Goal: Information Seeking & Learning: Learn about a topic

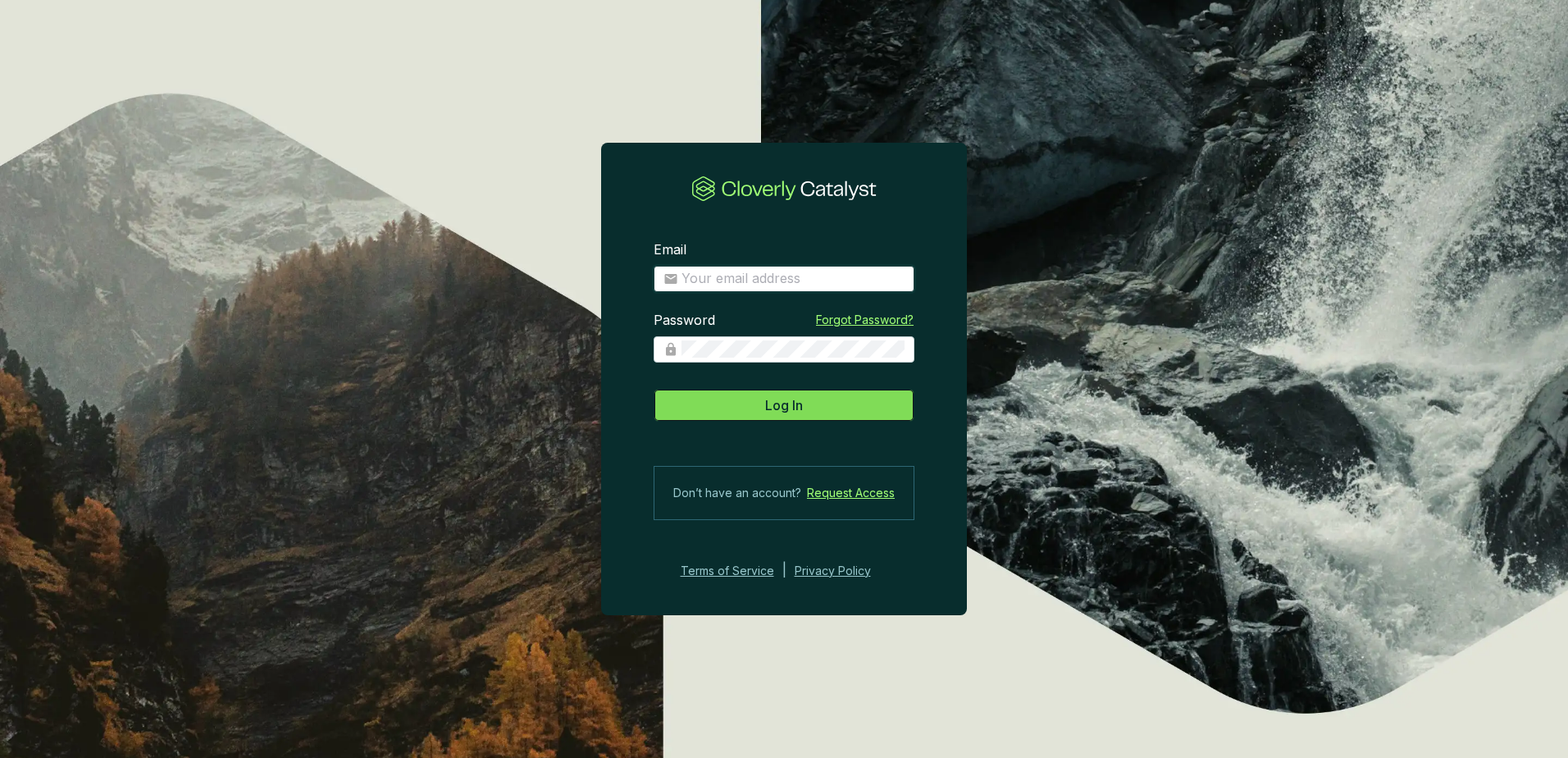
type input "andy.haigh@grosvenor.com"
click at [766, 405] on span "Log In" at bounding box center [784, 405] width 38 height 20
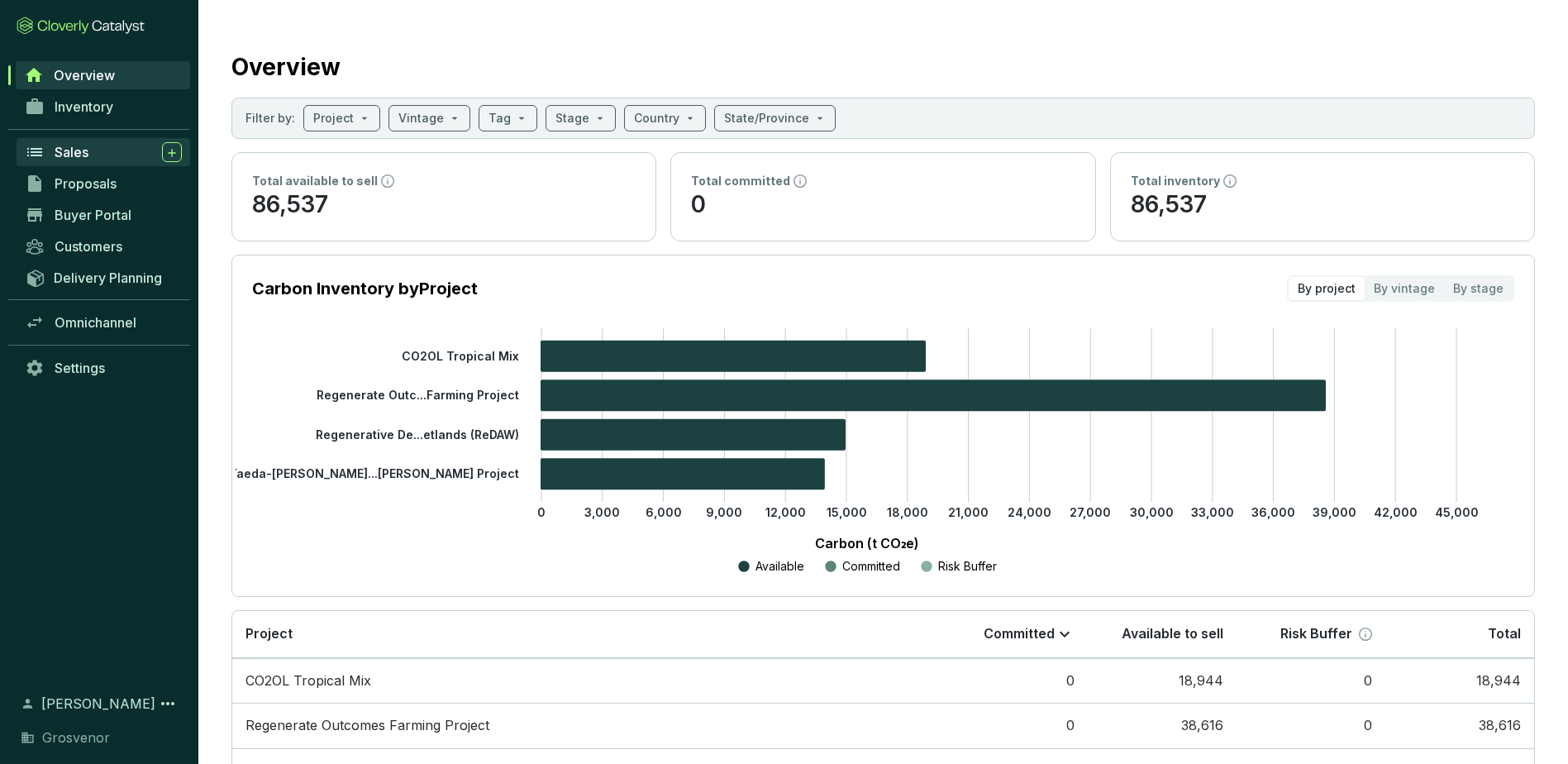
click at [87, 160] on span "Sales" at bounding box center [71, 152] width 34 height 16
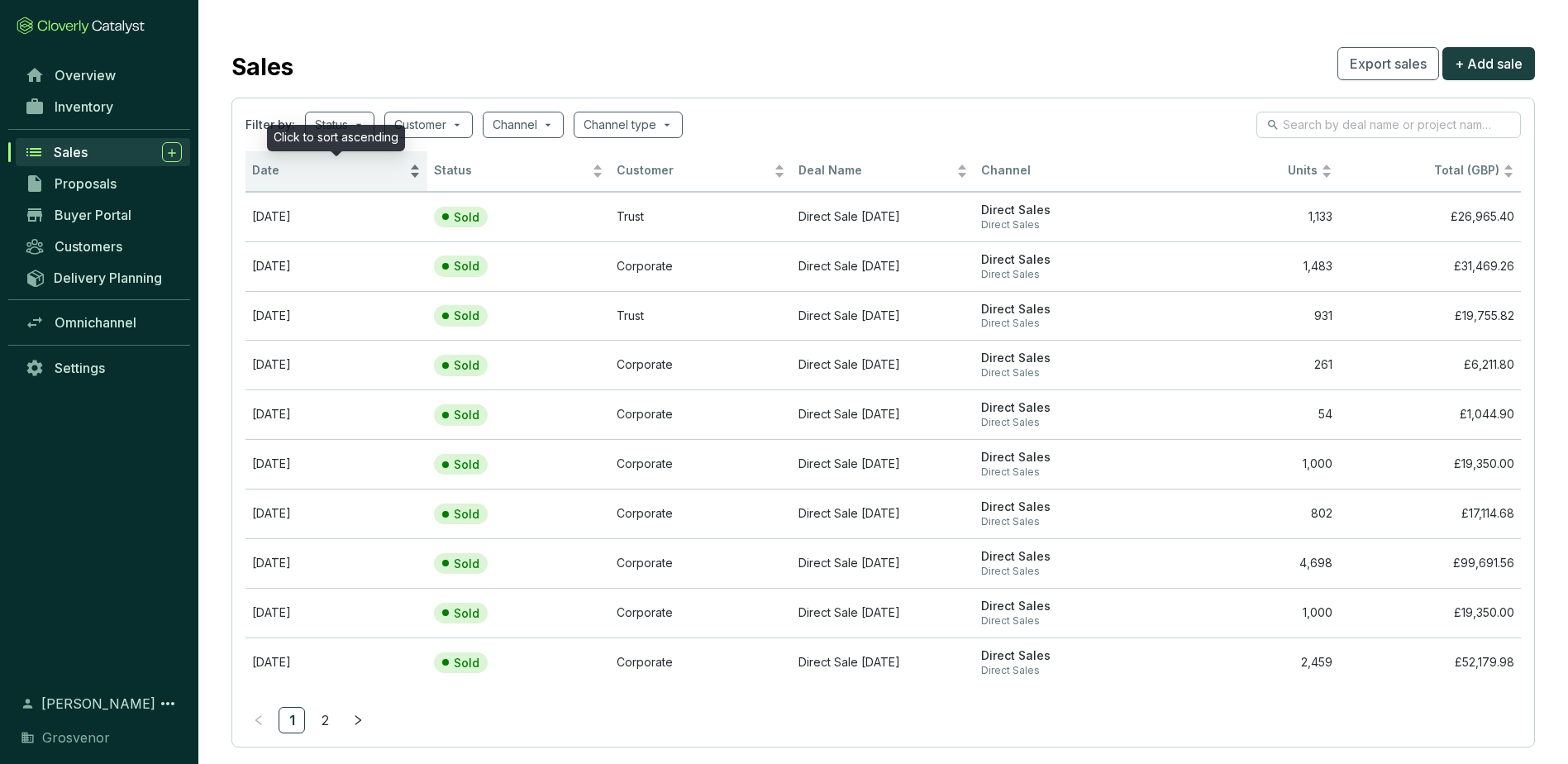
click at [414, 174] on div "Date" at bounding box center [336, 171] width 169 height 20
click at [387, 217] on td "[DATE]" at bounding box center [336, 216] width 182 height 50
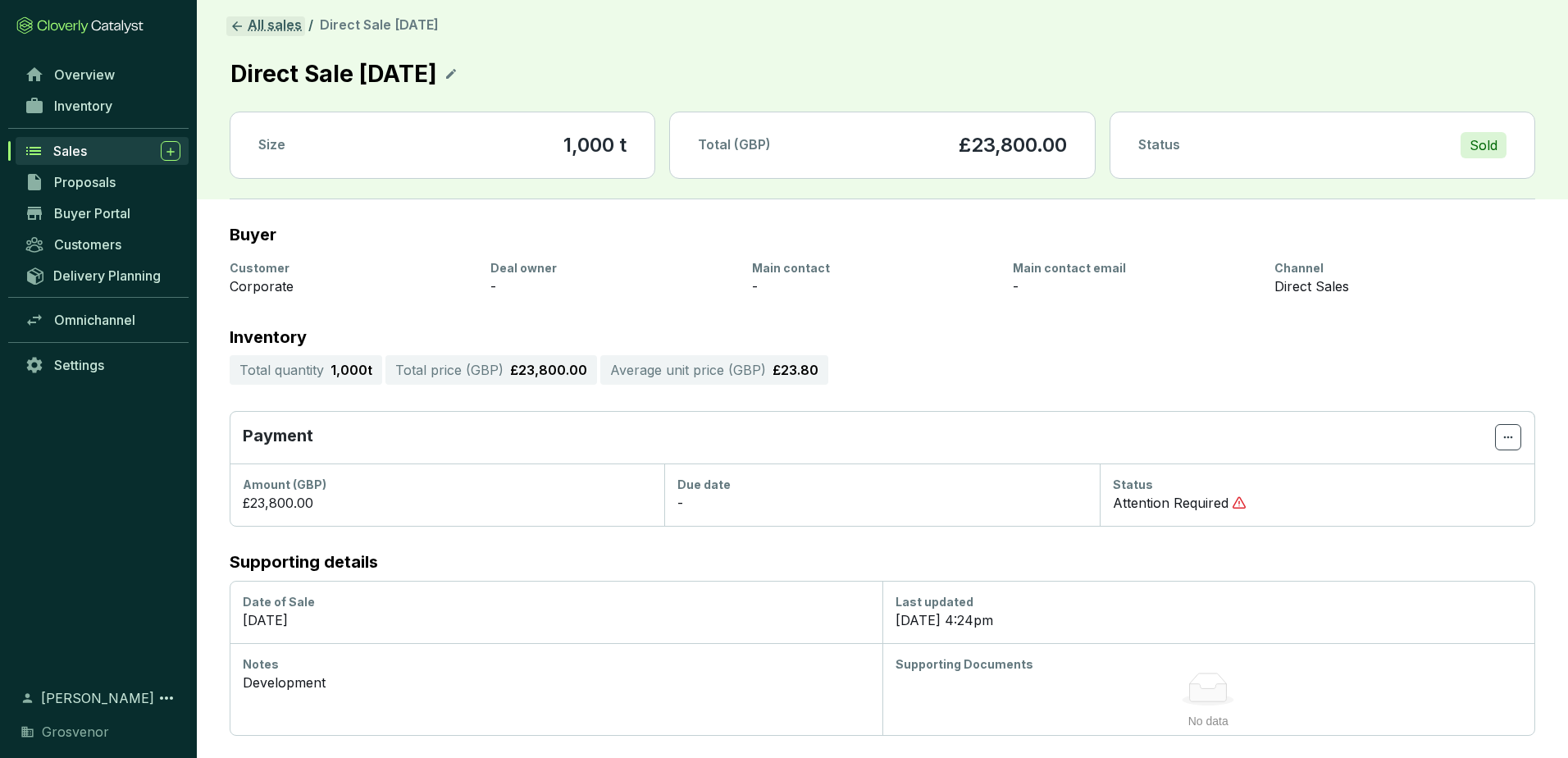
click at [238, 25] on icon at bounding box center [236, 26] width 10 height 10
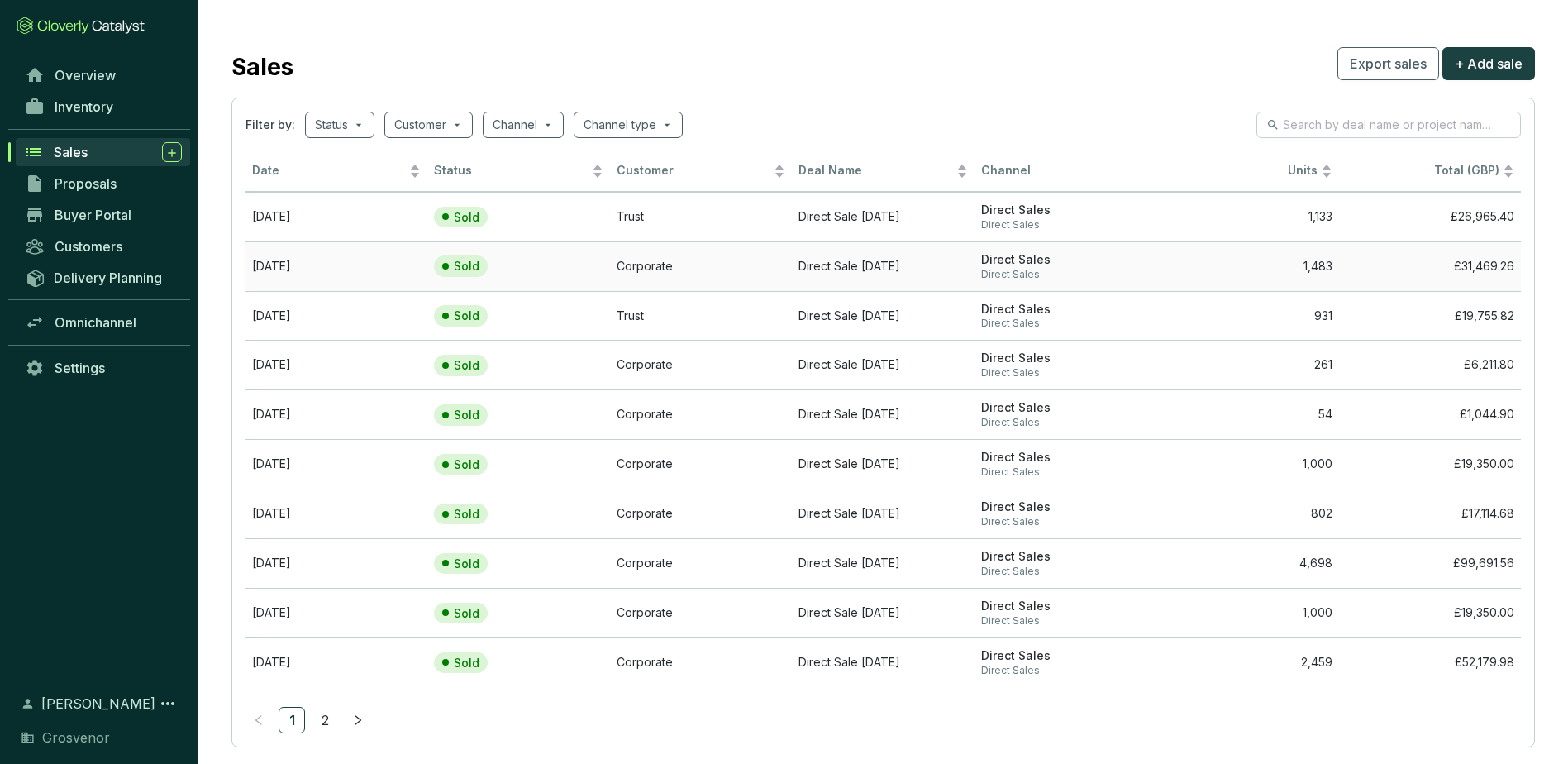
click at [305, 270] on td "[DATE]" at bounding box center [336, 266] width 182 height 50
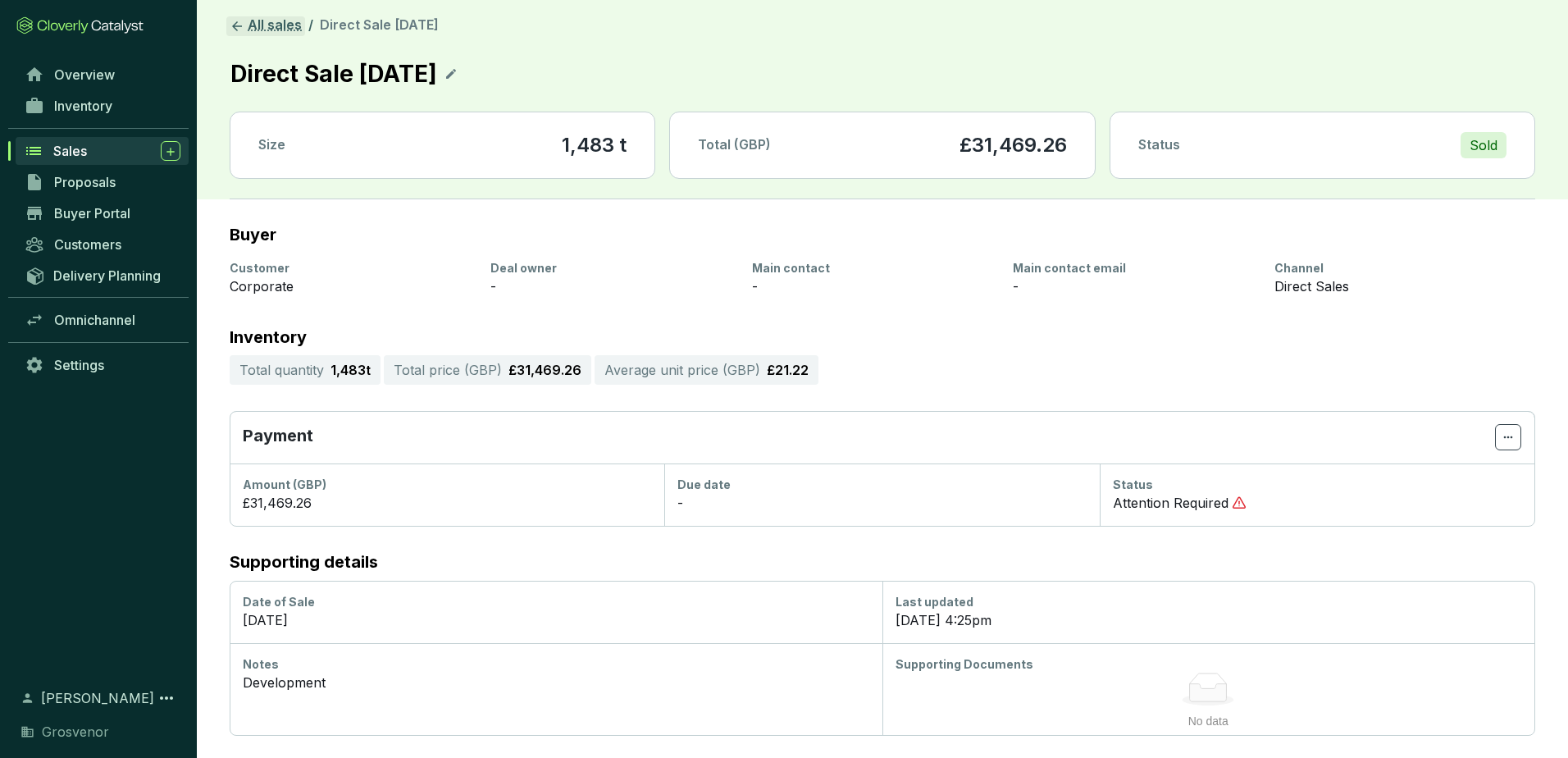
click at [241, 25] on icon at bounding box center [236, 26] width 10 height 10
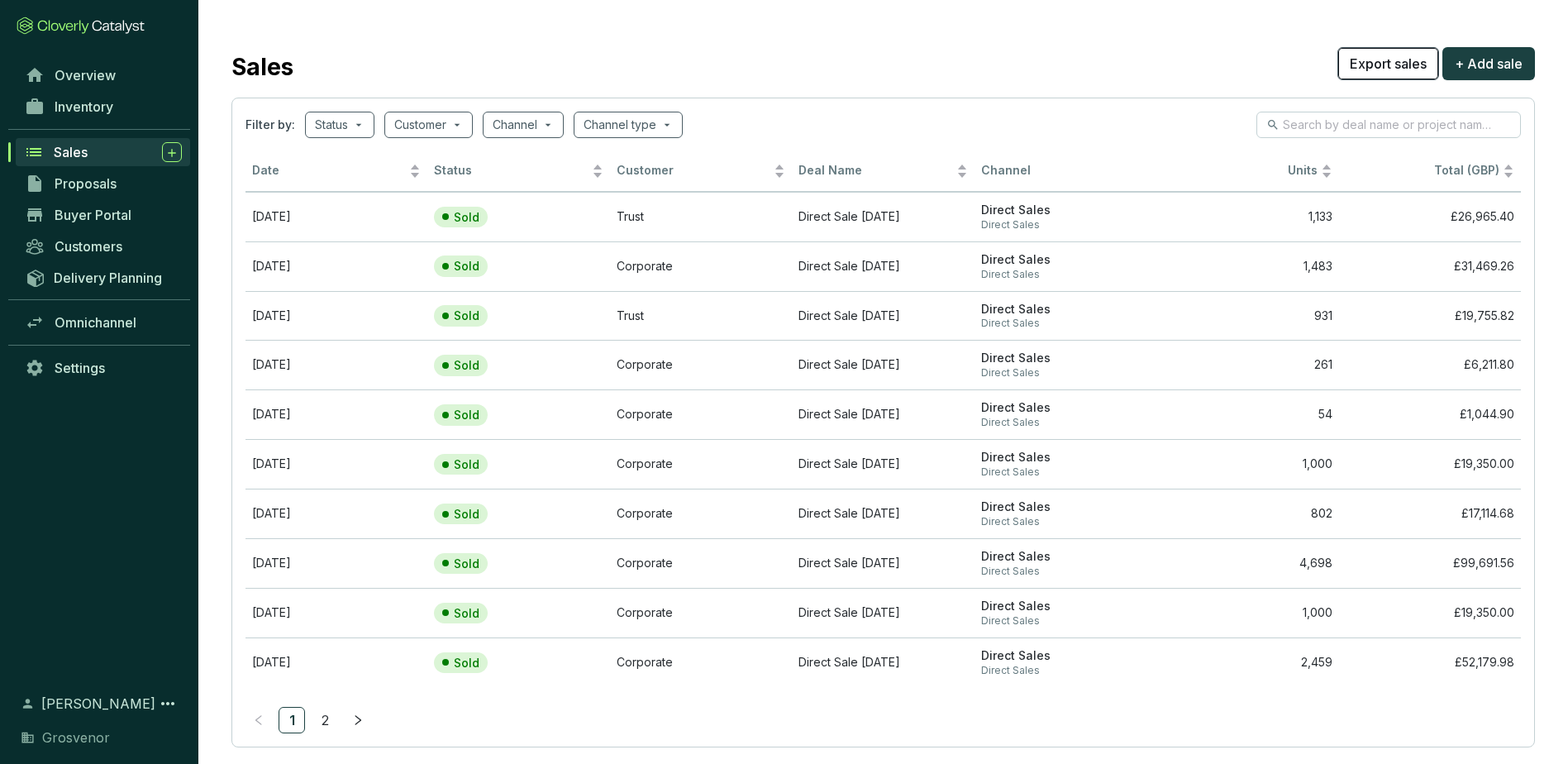
click at [1408, 63] on span "Export sales" at bounding box center [1388, 64] width 77 height 20
click at [415, 176] on div "Date" at bounding box center [336, 171] width 169 height 20
click at [358, 725] on icon "right" at bounding box center [358, 719] width 12 height 12
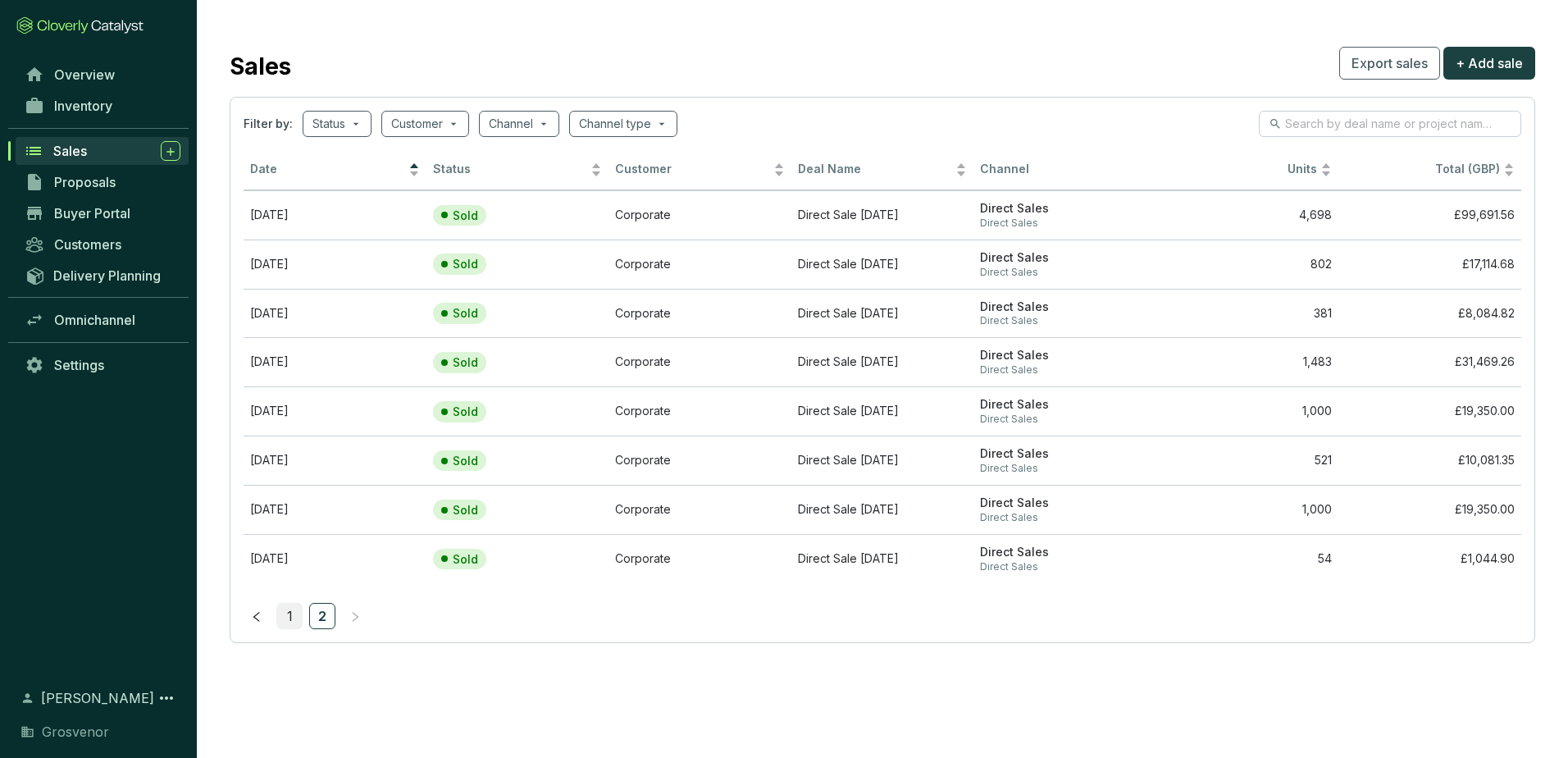
click at [287, 622] on link "1" at bounding box center [289, 616] width 24 height 24
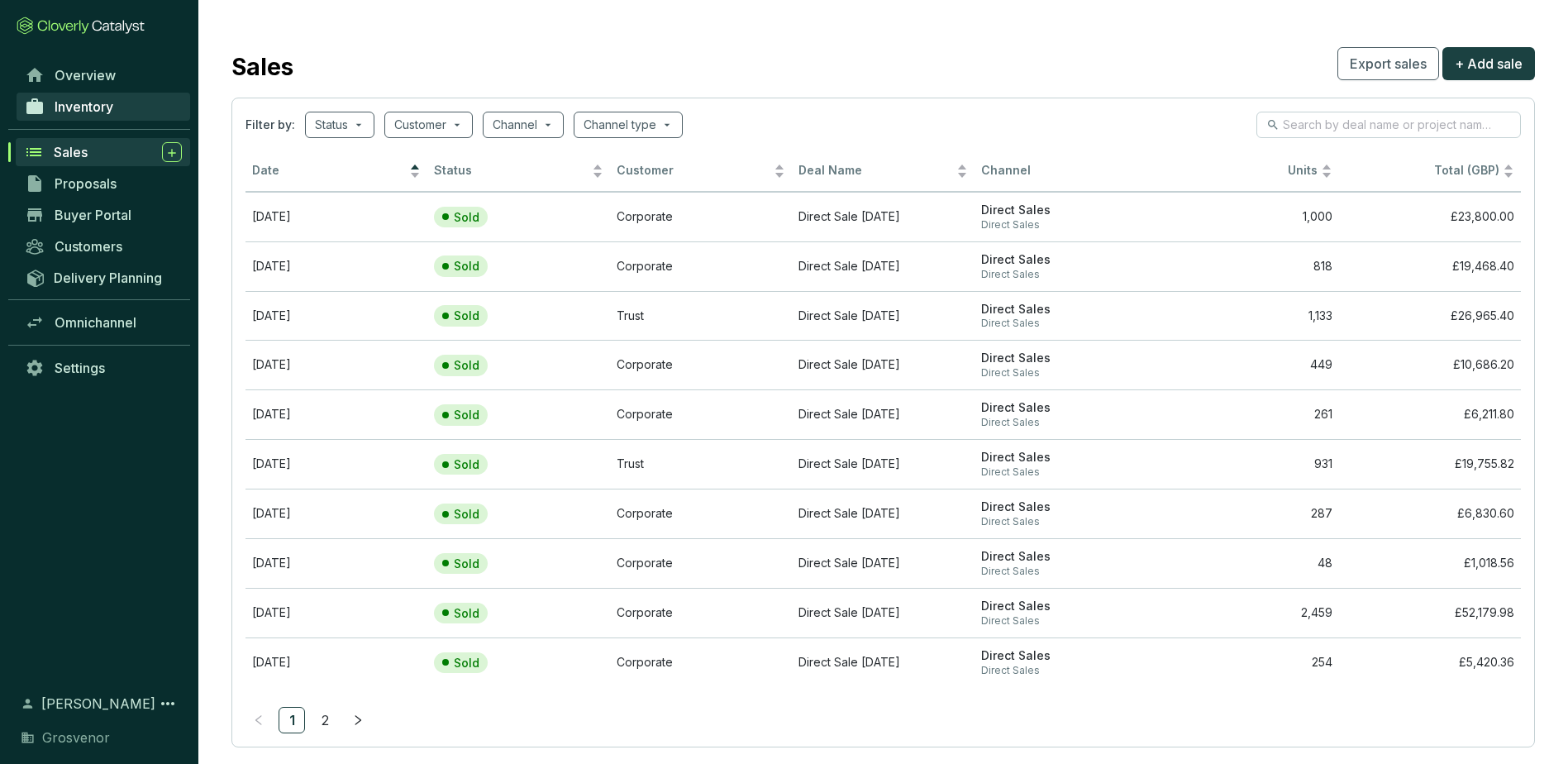
click at [97, 105] on span "Inventory" at bounding box center [84, 106] width 59 height 16
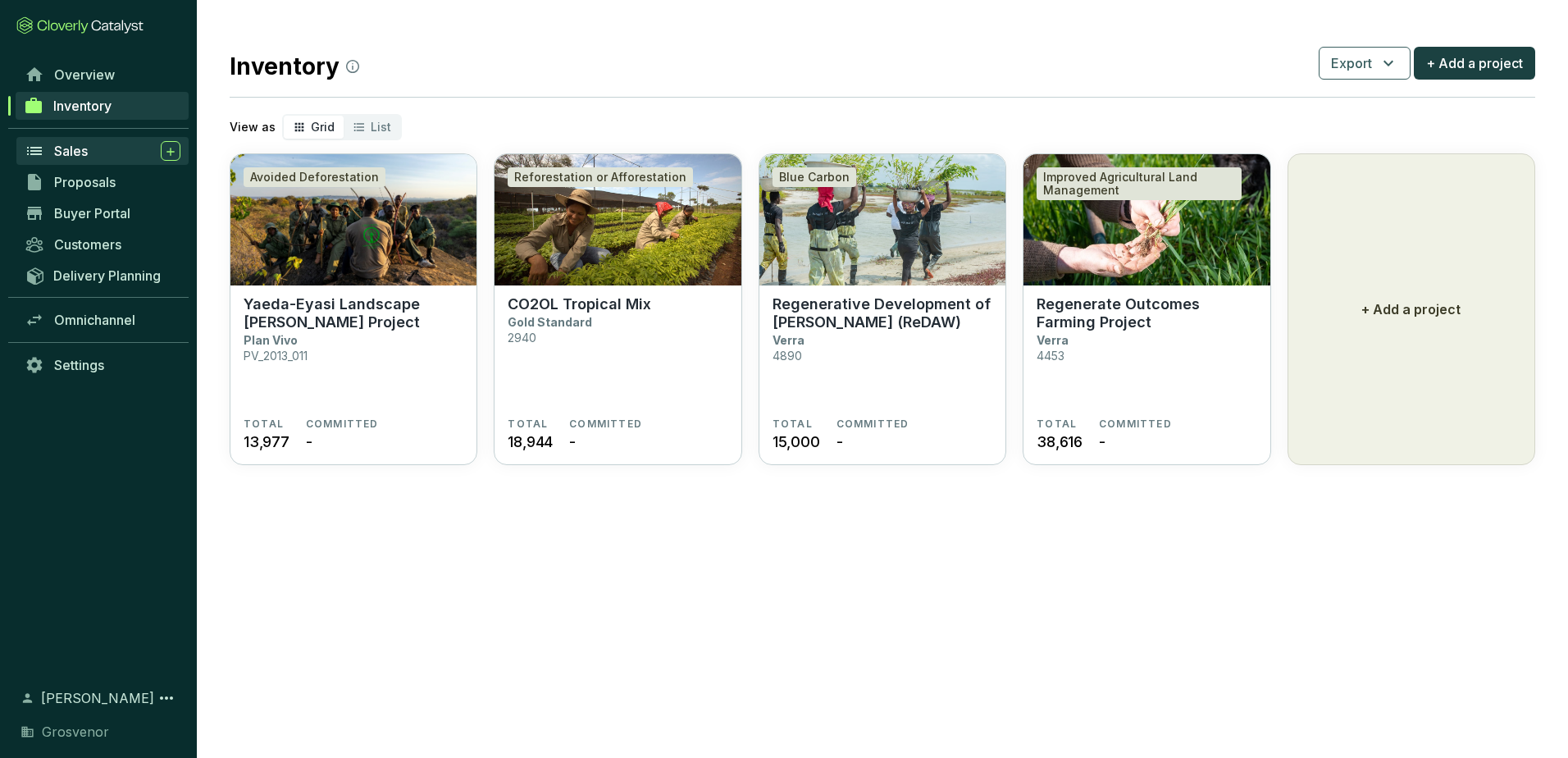
click at [73, 152] on span "Sales" at bounding box center [70, 151] width 33 height 16
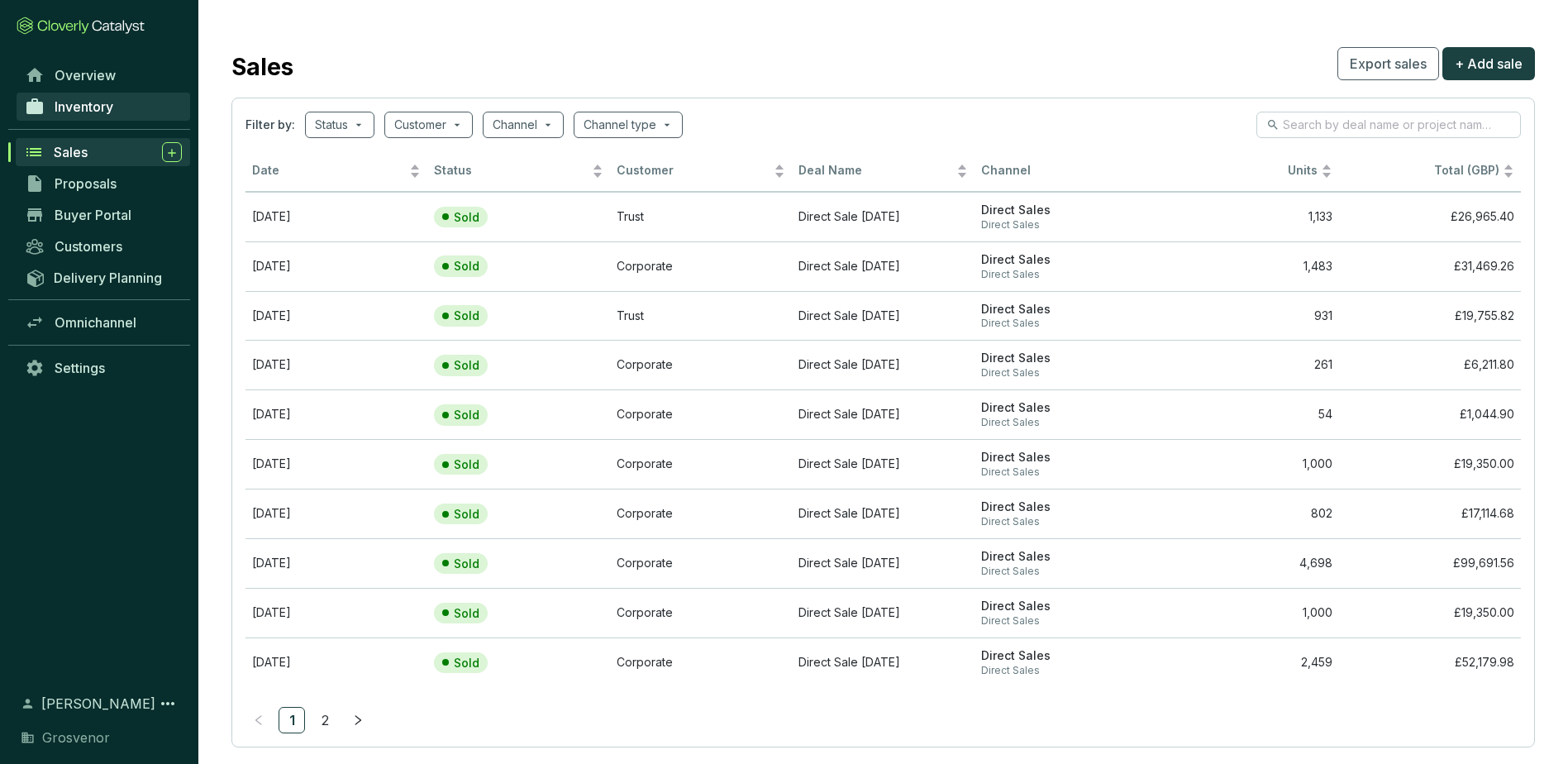
click at [71, 114] on link "Inventory" at bounding box center [103, 106] width 174 height 28
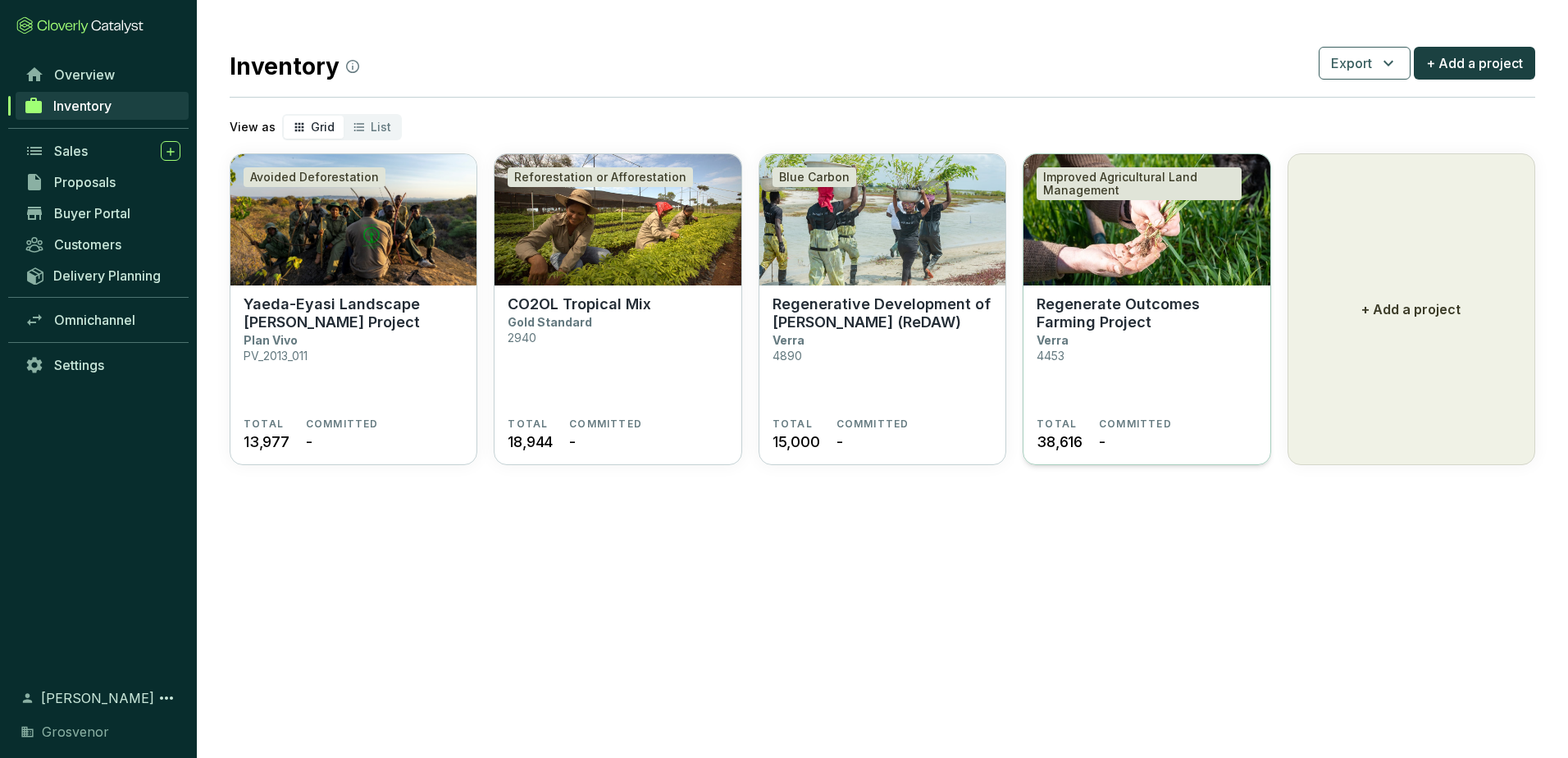
click at [1078, 421] on section "TOTAL 38,616" at bounding box center [1059, 434] width 46 height 35
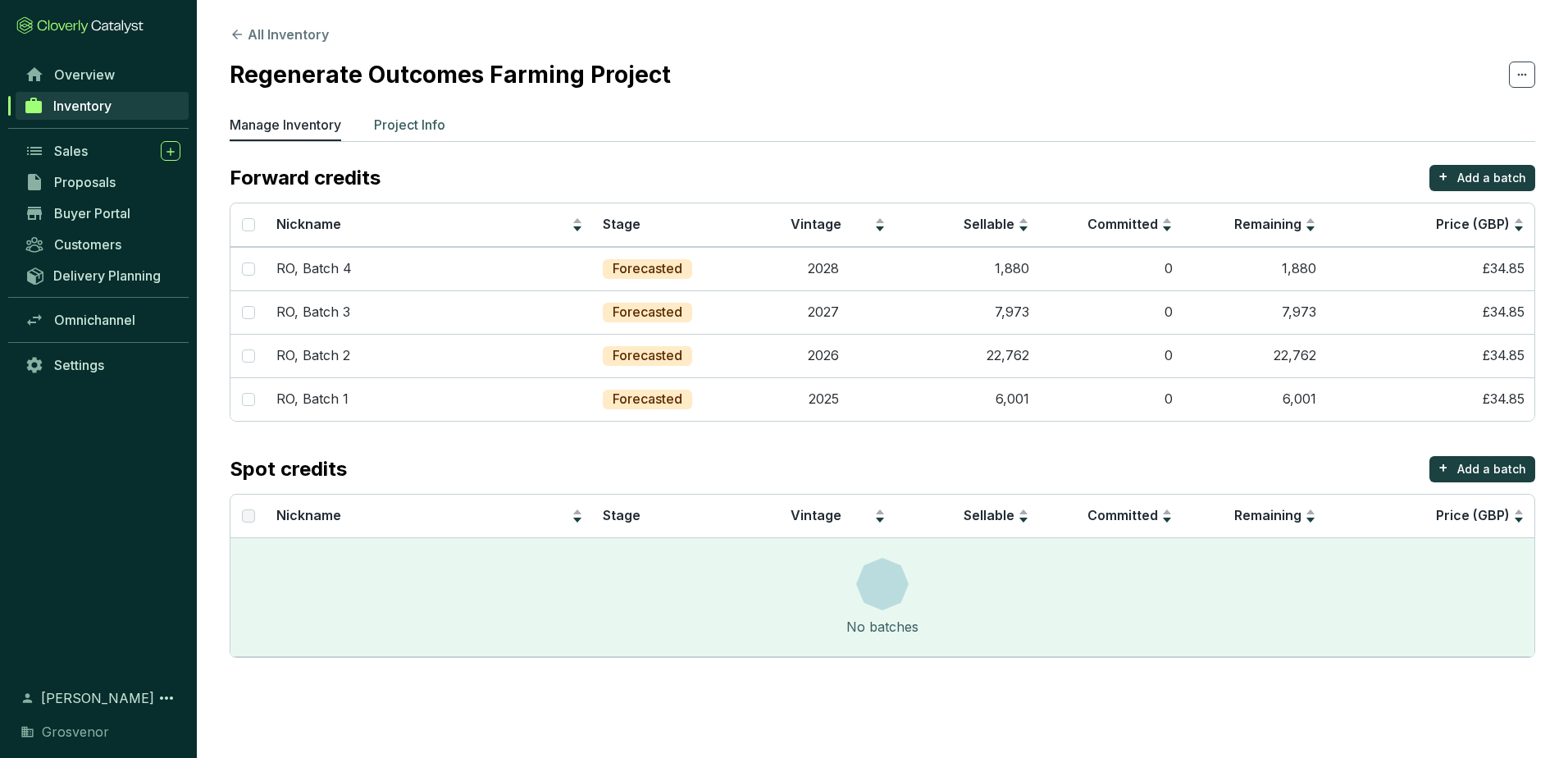
click at [433, 132] on p "Project Info" at bounding box center [409, 124] width 71 height 20
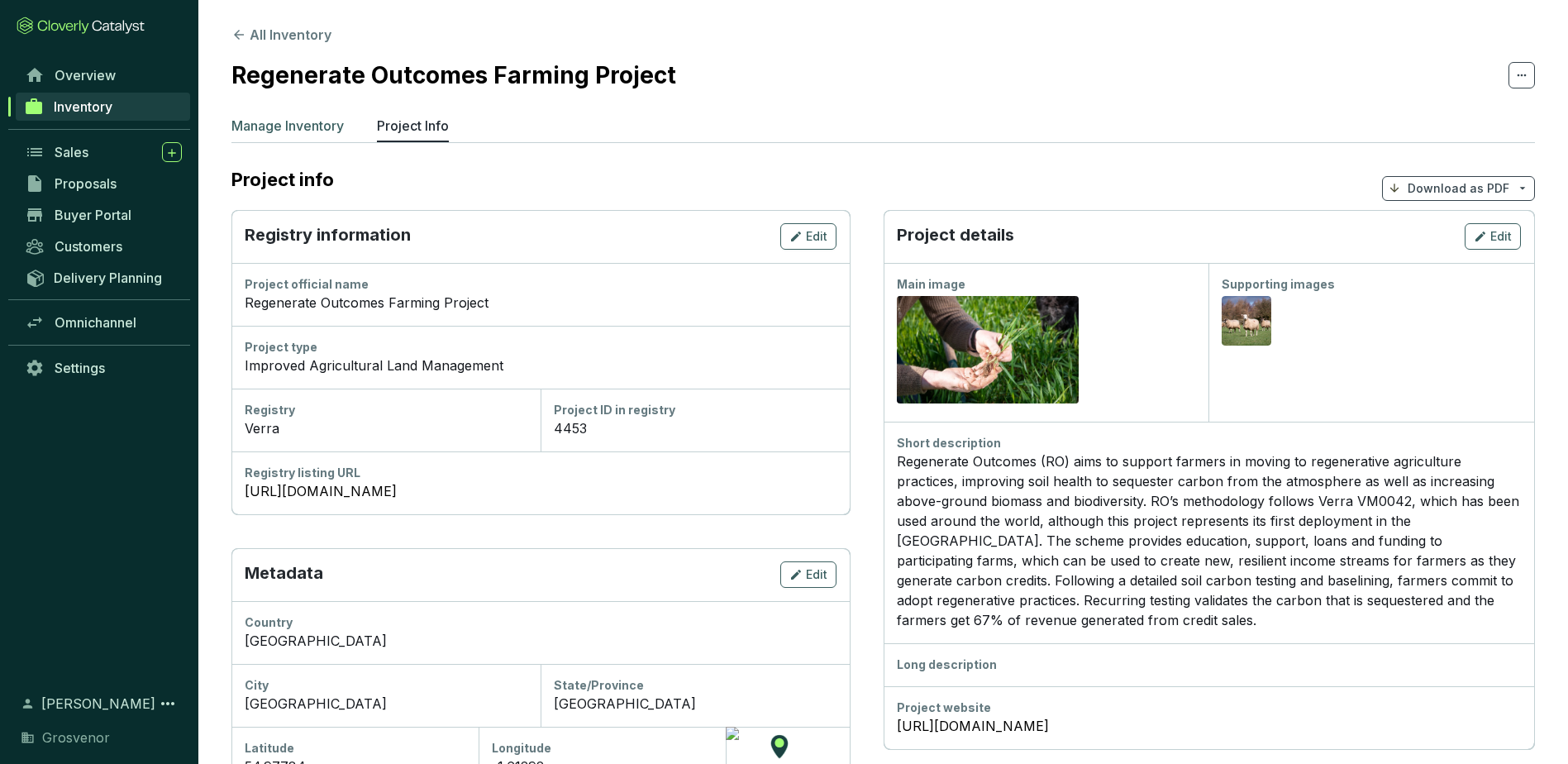
click at [303, 125] on p "Manage Inventory" at bounding box center [288, 125] width 113 height 20
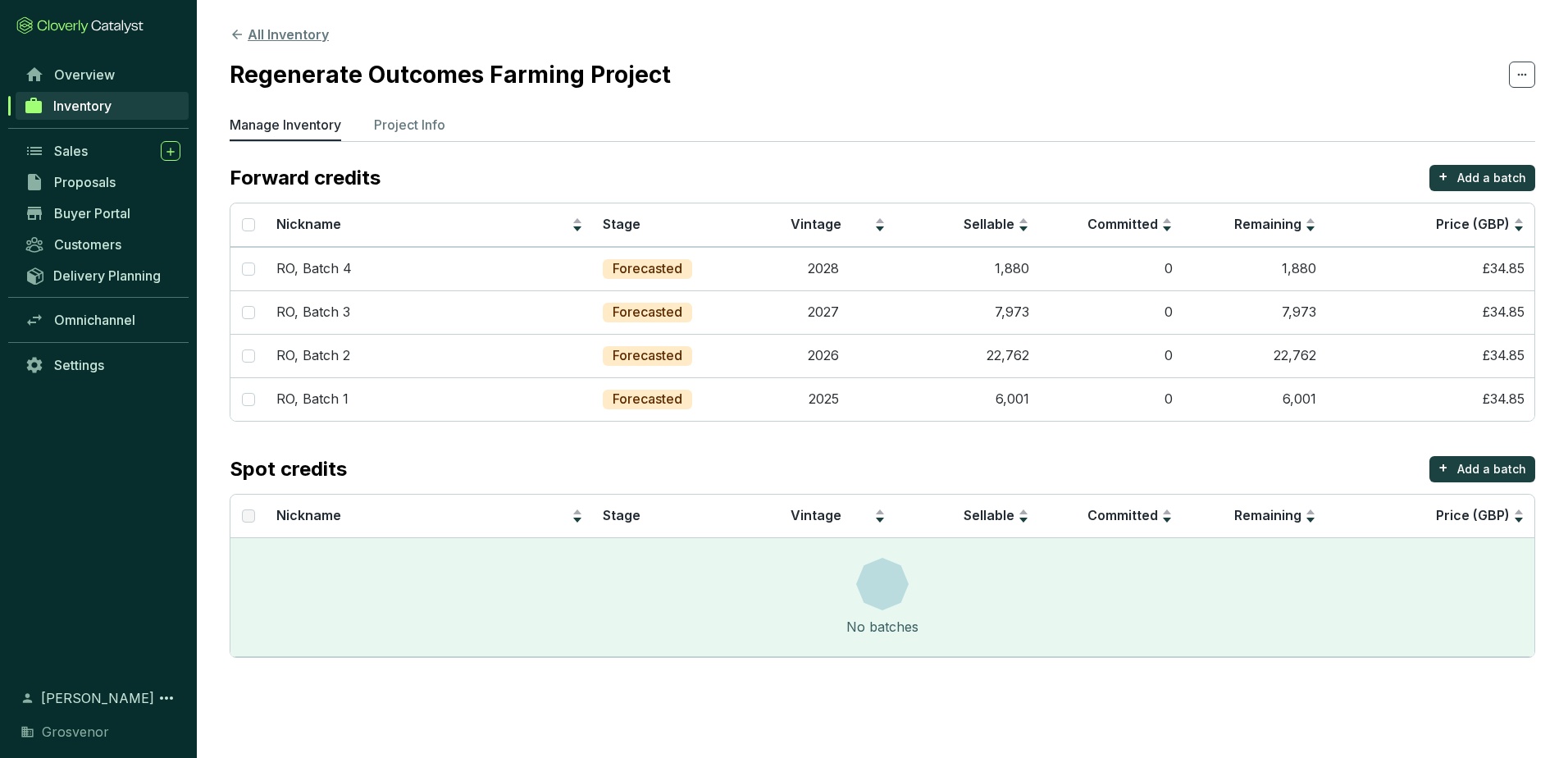
click at [236, 37] on icon at bounding box center [236, 34] width 10 height 10
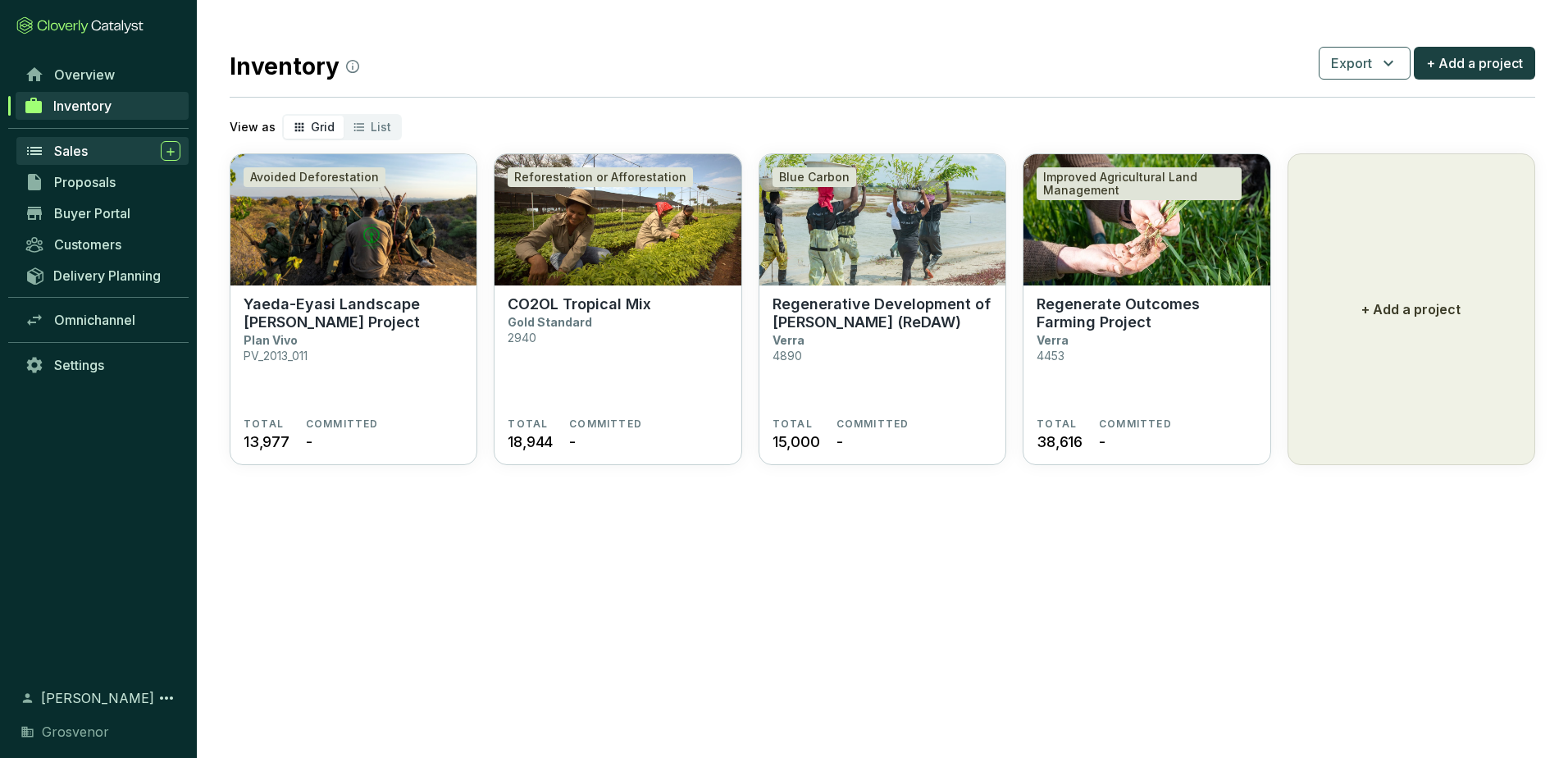
click at [67, 151] on span "Sales" at bounding box center [70, 151] width 33 height 16
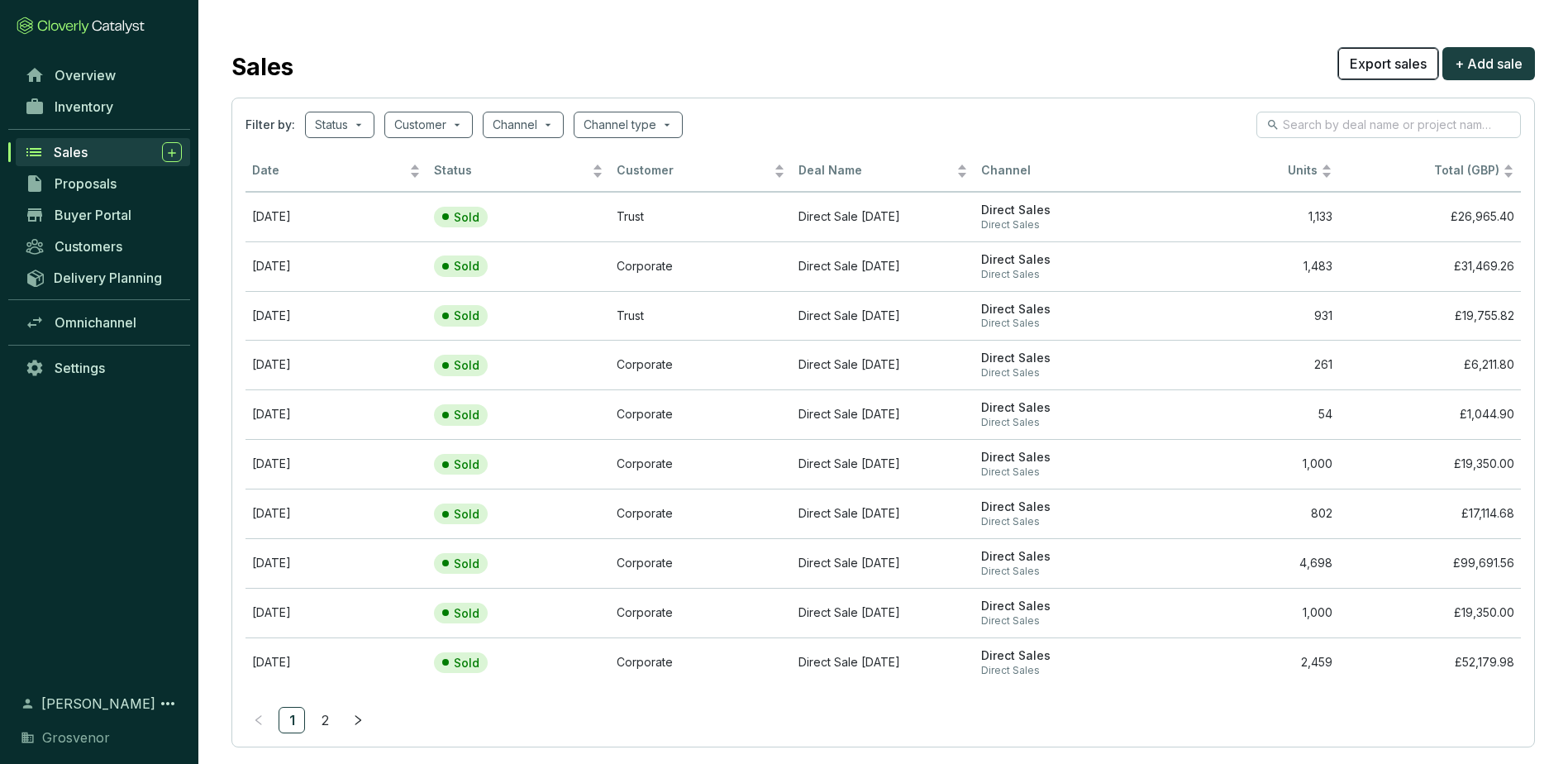
click at [1393, 68] on span "Export sales" at bounding box center [1388, 64] width 77 height 20
click at [104, 184] on span "Proposals" at bounding box center [85, 184] width 62 height 16
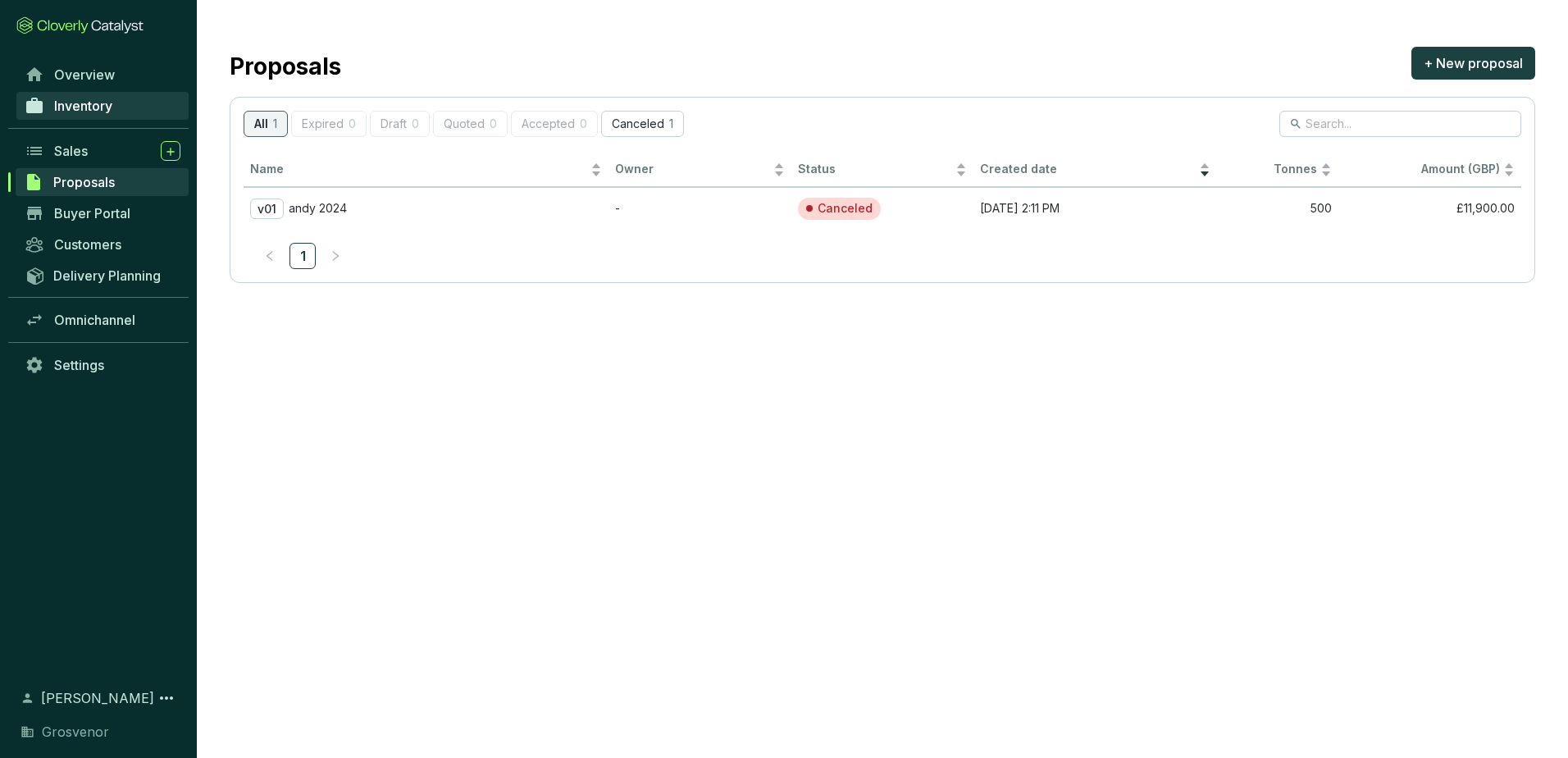
click at [83, 109] on span "Inventory" at bounding box center [83, 105] width 59 height 16
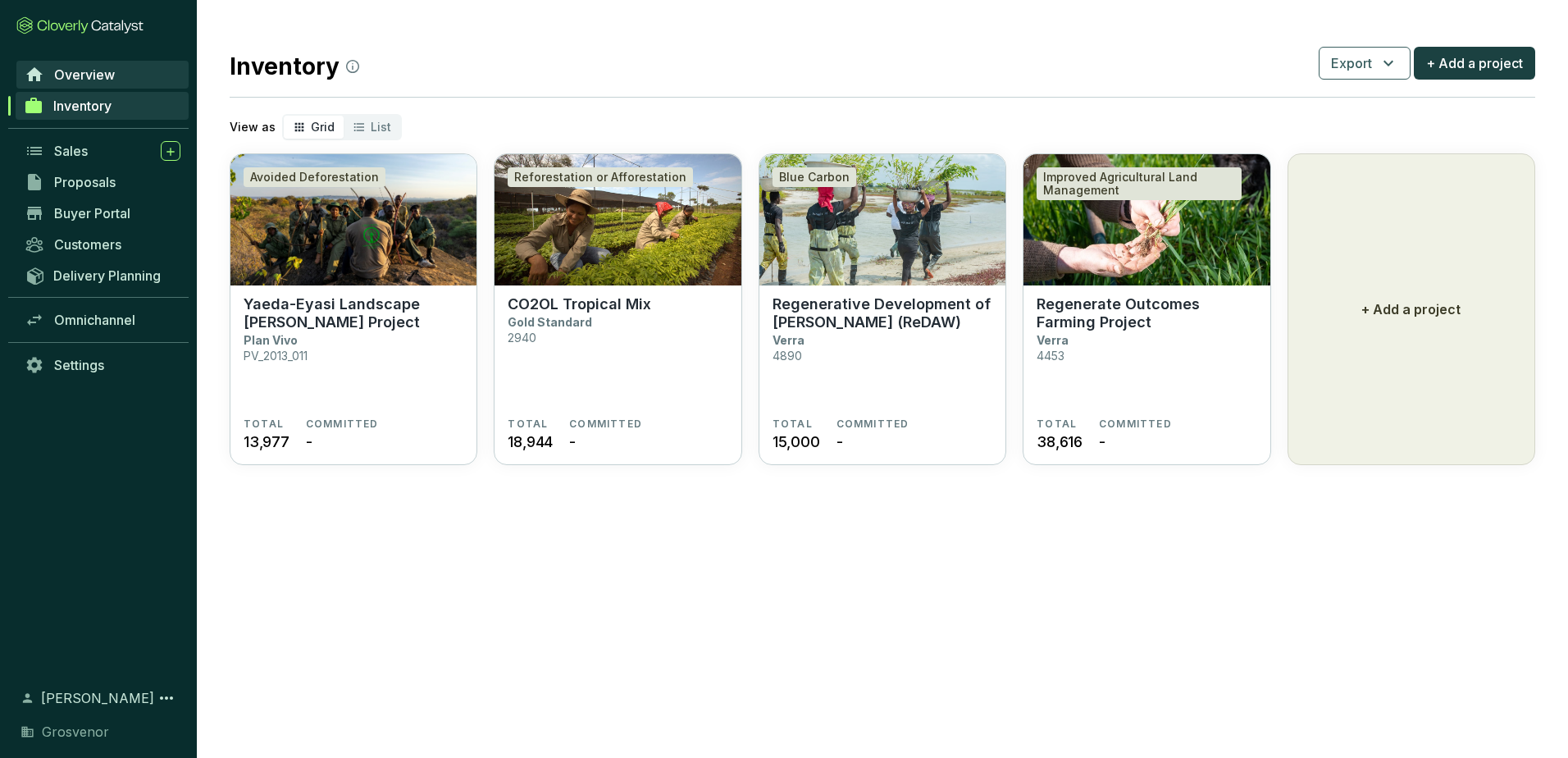
click at [83, 77] on span "Overview" at bounding box center [84, 75] width 60 height 16
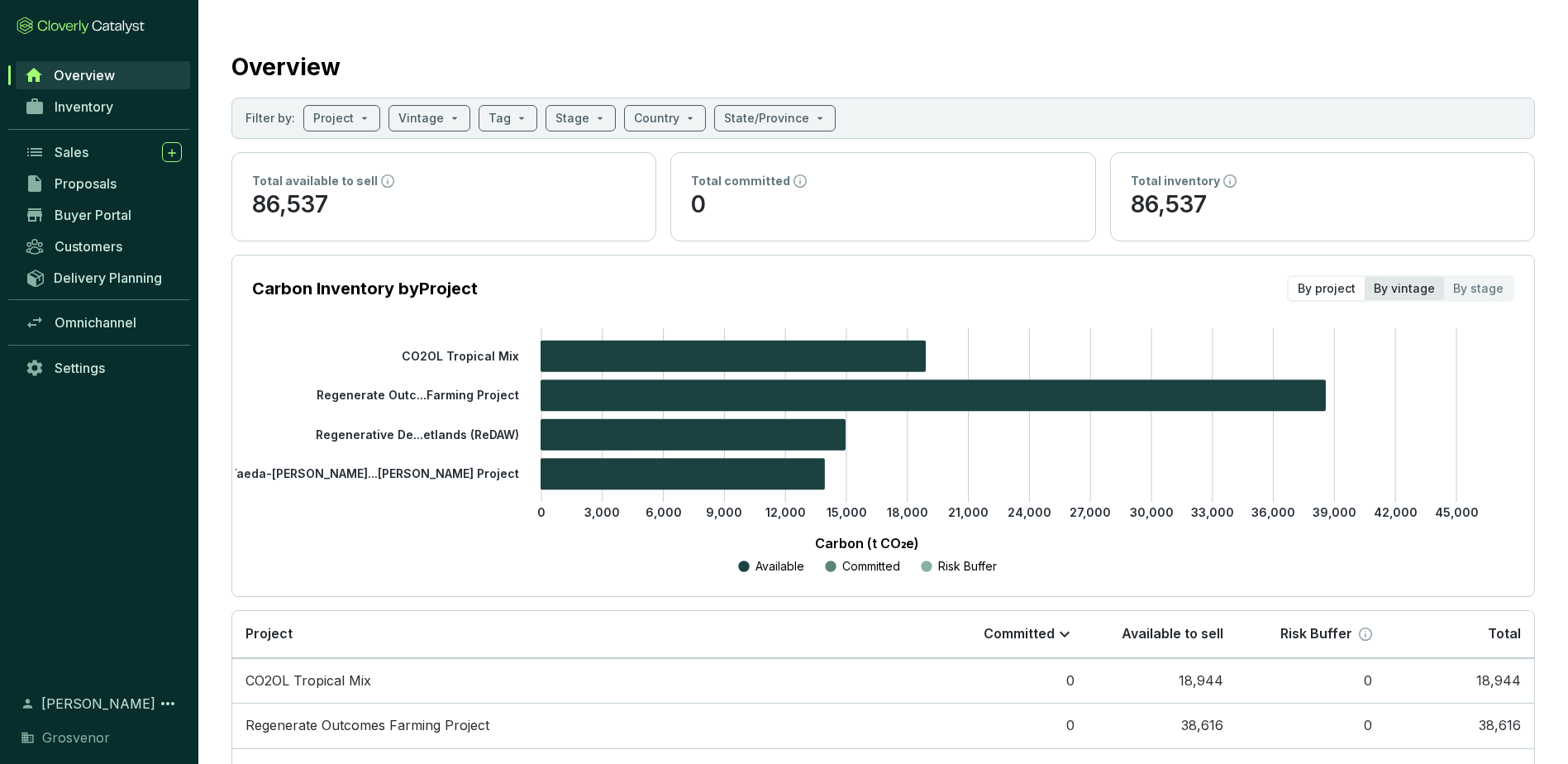
click at [1416, 293] on div "By vintage" at bounding box center [1404, 288] width 79 height 23
click at [1365, 277] on input "By vintage" at bounding box center [1365, 277] width 0 height 0
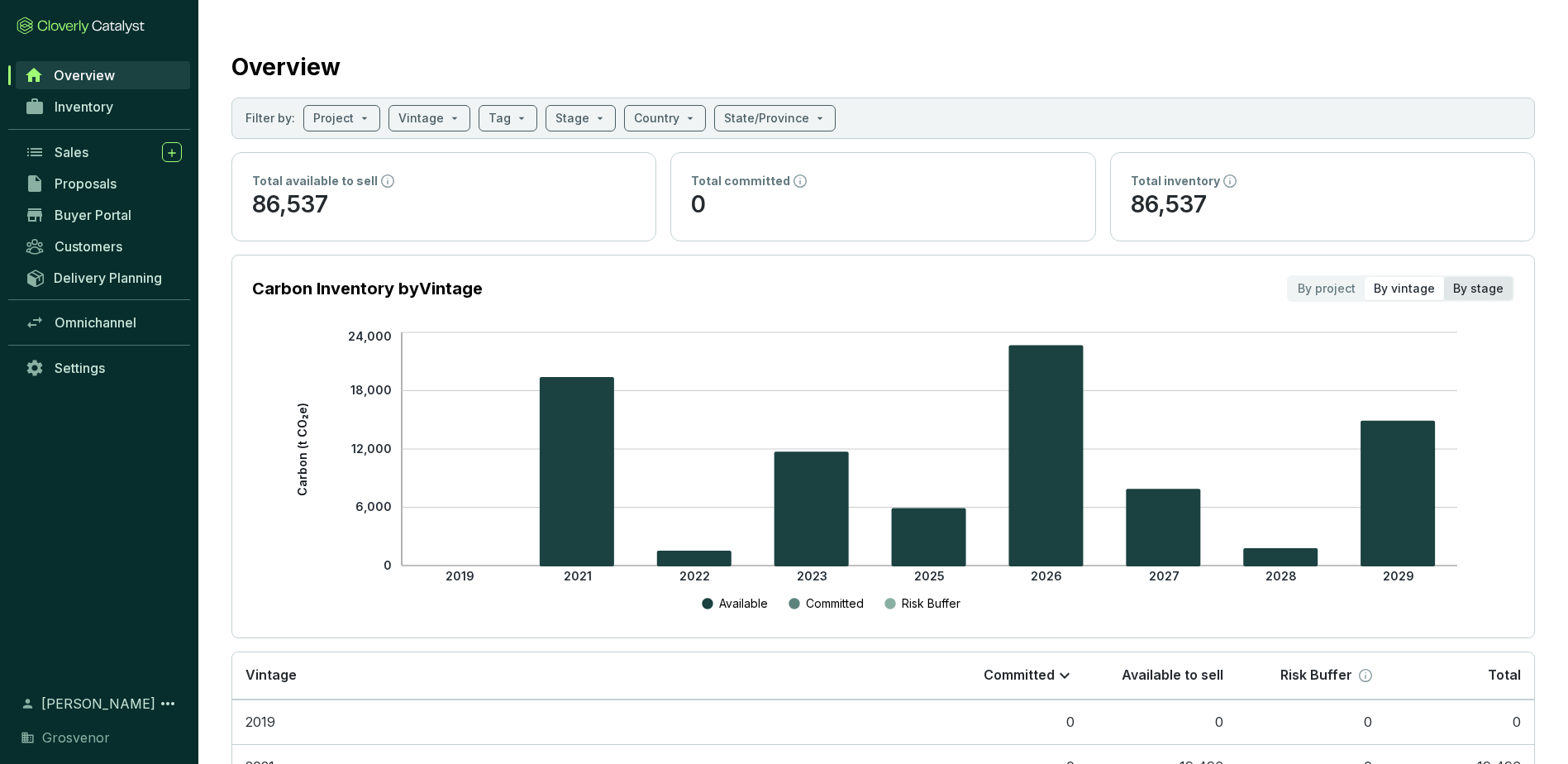
click at [1476, 294] on div "By stage" at bounding box center [1478, 288] width 69 height 23
click at [1444, 277] on input "By stage" at bounding box center [1444, 277] width 0 height 0
